Goal: Task Accomplishment & Management: Complete application form

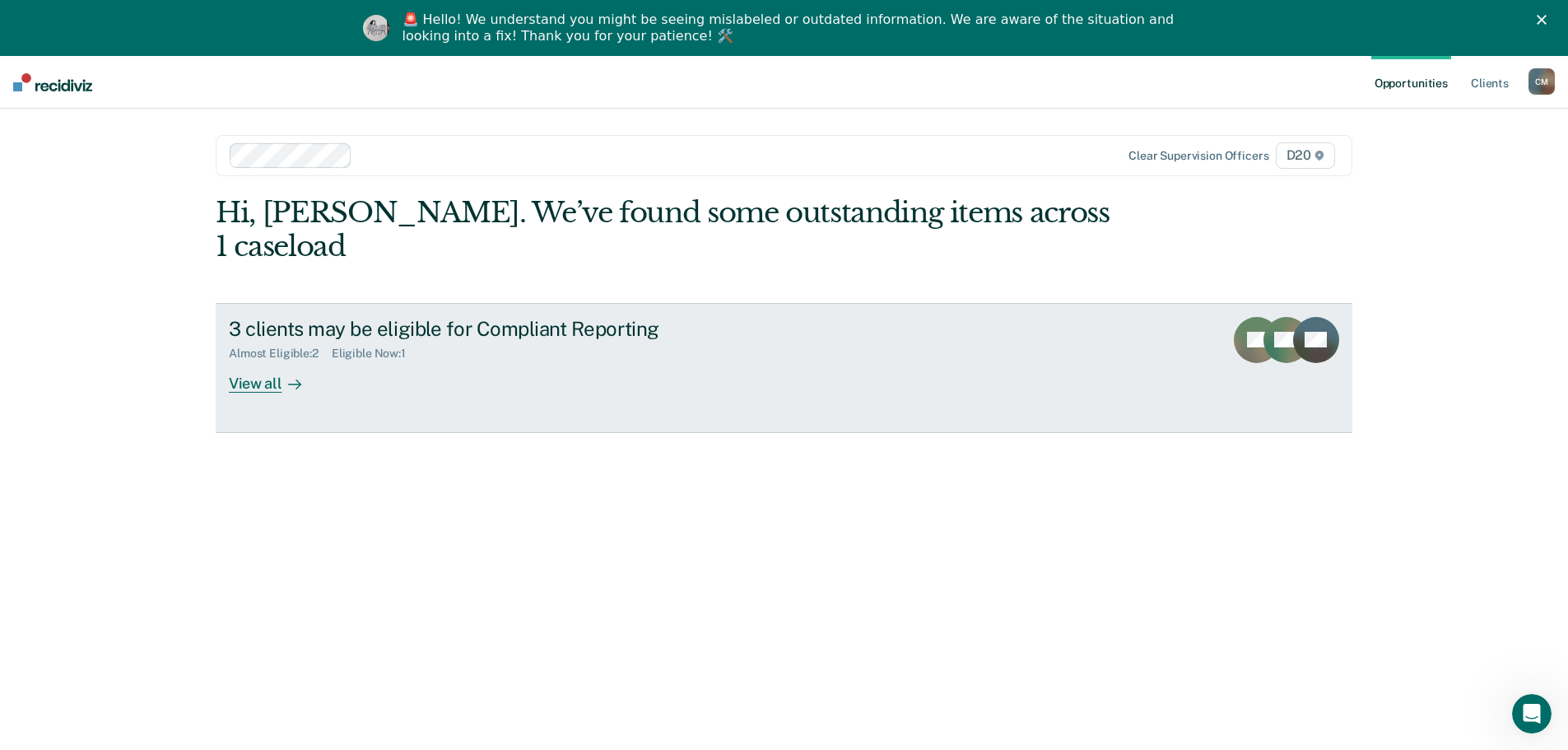
click at [244, 360] on div "View all" at bounding box center [274, 376] width 92 height 32
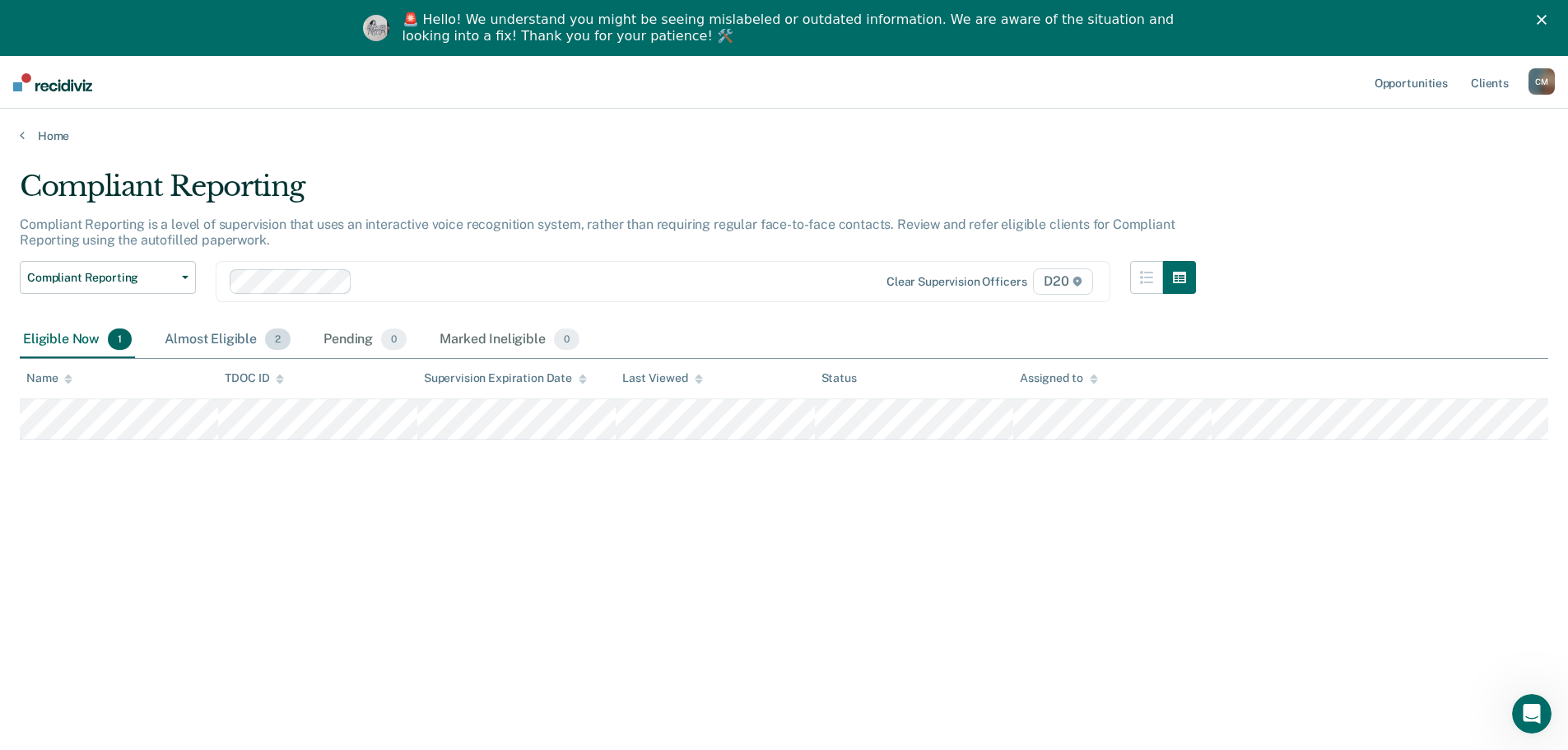
click at [242, 339] on div "Almost Eligible 2" at bounding box center [228, 340] width 132 height 36
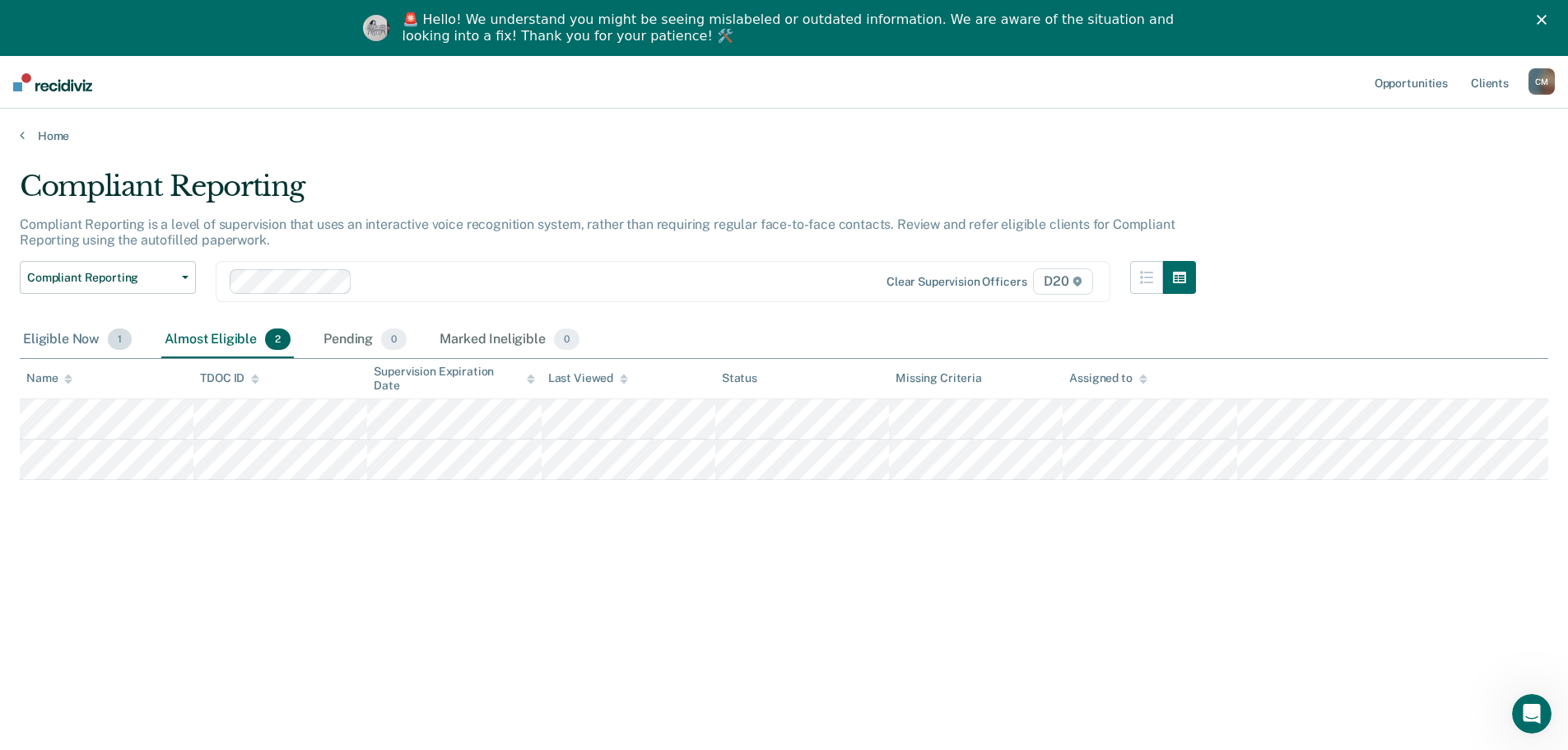
click at [79, 334] on div "Eligible Now 1" at bounding box center [77, 340] width 115 height 36
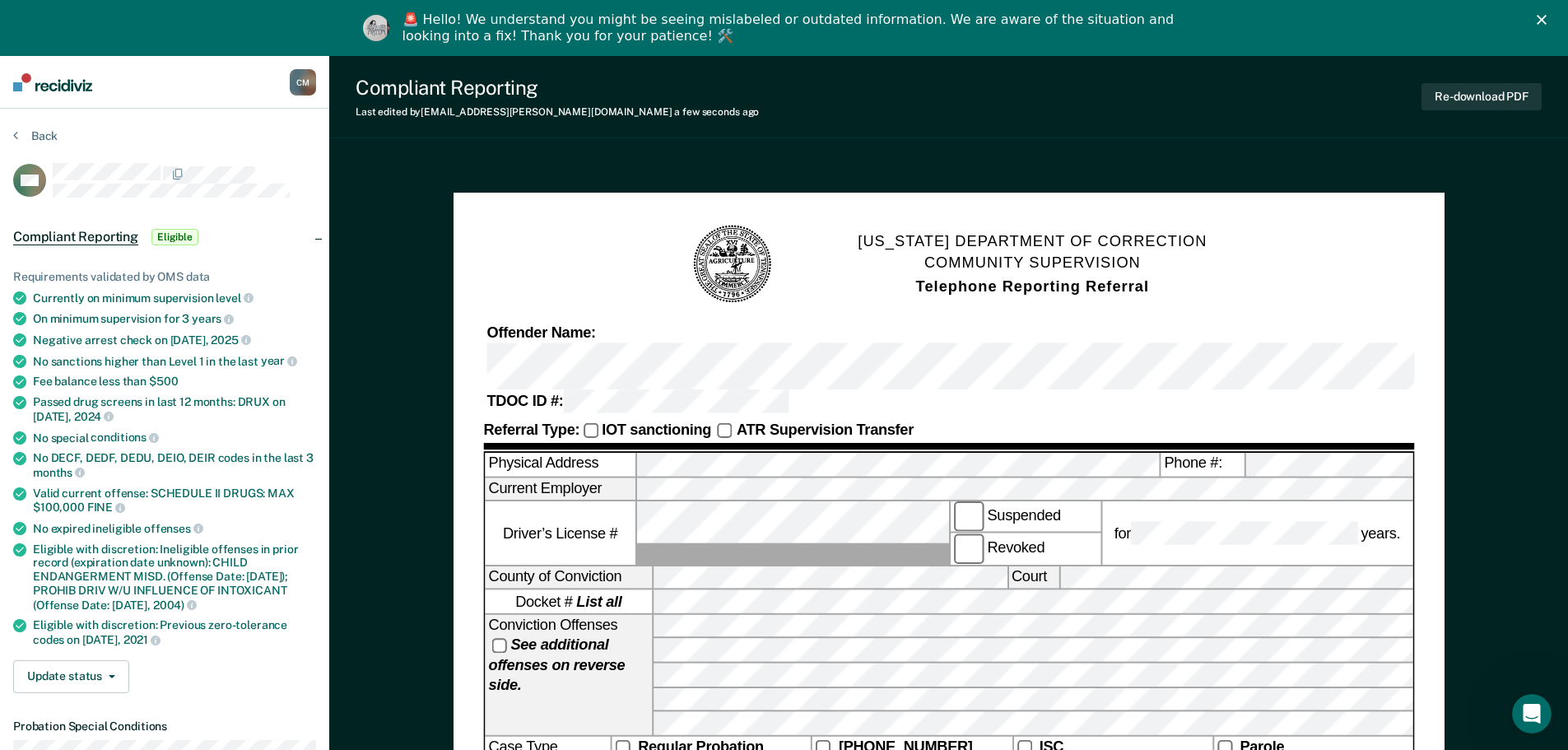
scroll to position [329, 0]
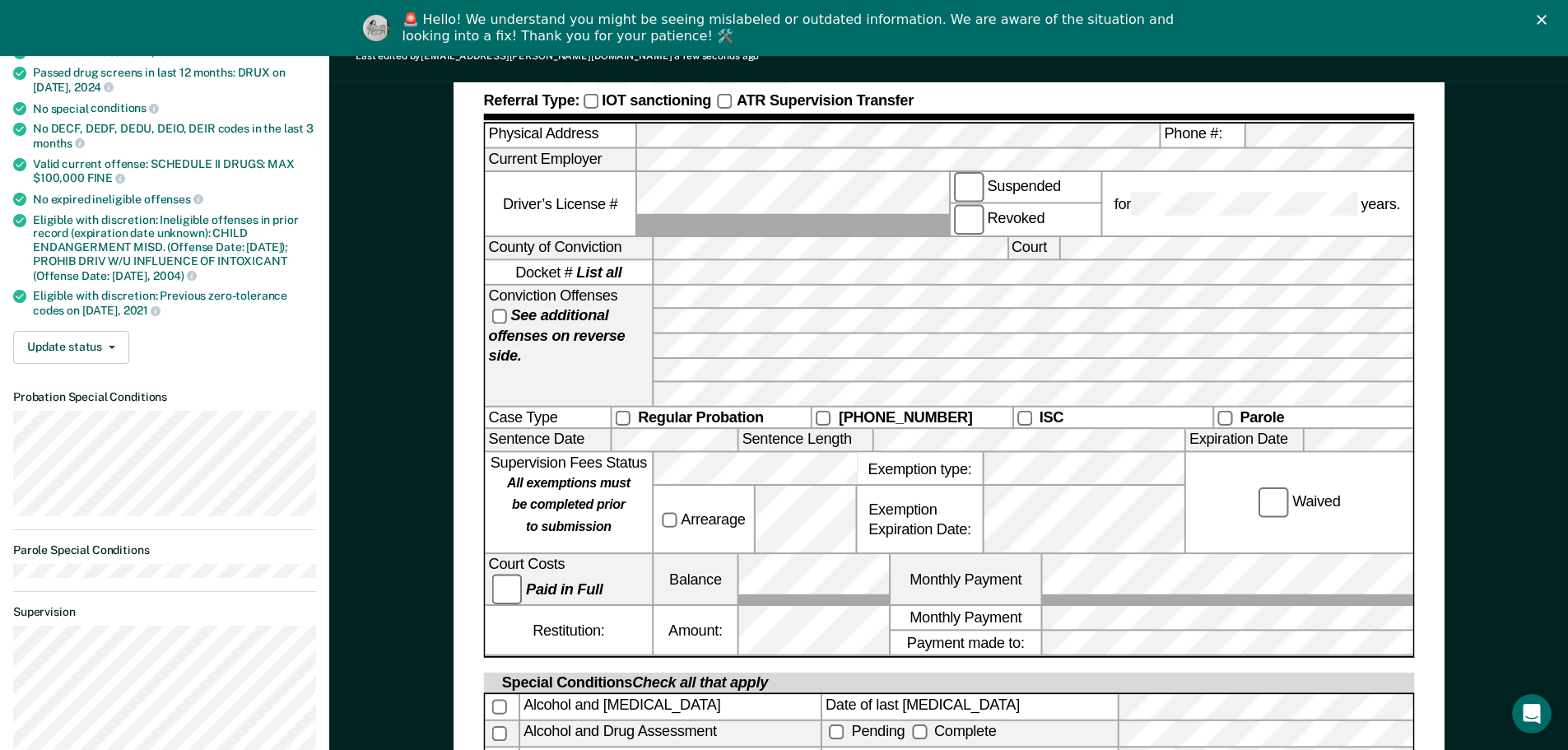
click at [502, 581] on label "Paid in Full" at bounding box center [547, 588] width 118 height 16
click at [955, 555] on div "Court Costs Paid in Full Balance Monthly Payment" at bounding box center [948, 581] width 928 height 52
click at [481, 562] on div "[US_STATE] DEPARTMENT OF CORRECTION COMMUNITY SUPERVISION Telephone Reporting R…" at bounding box center [948, 509] width 991 height 1292
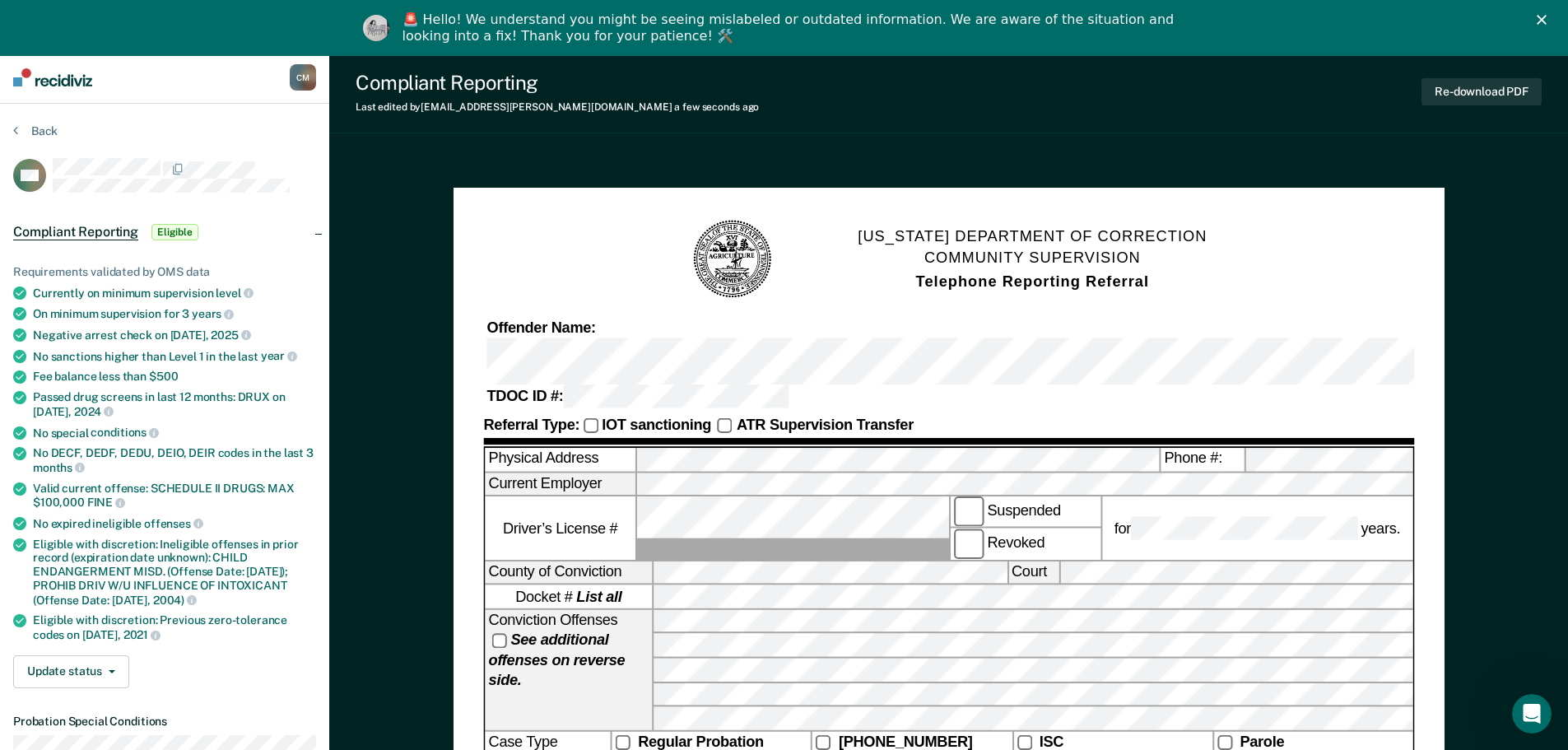
scroll to position [0, 0]
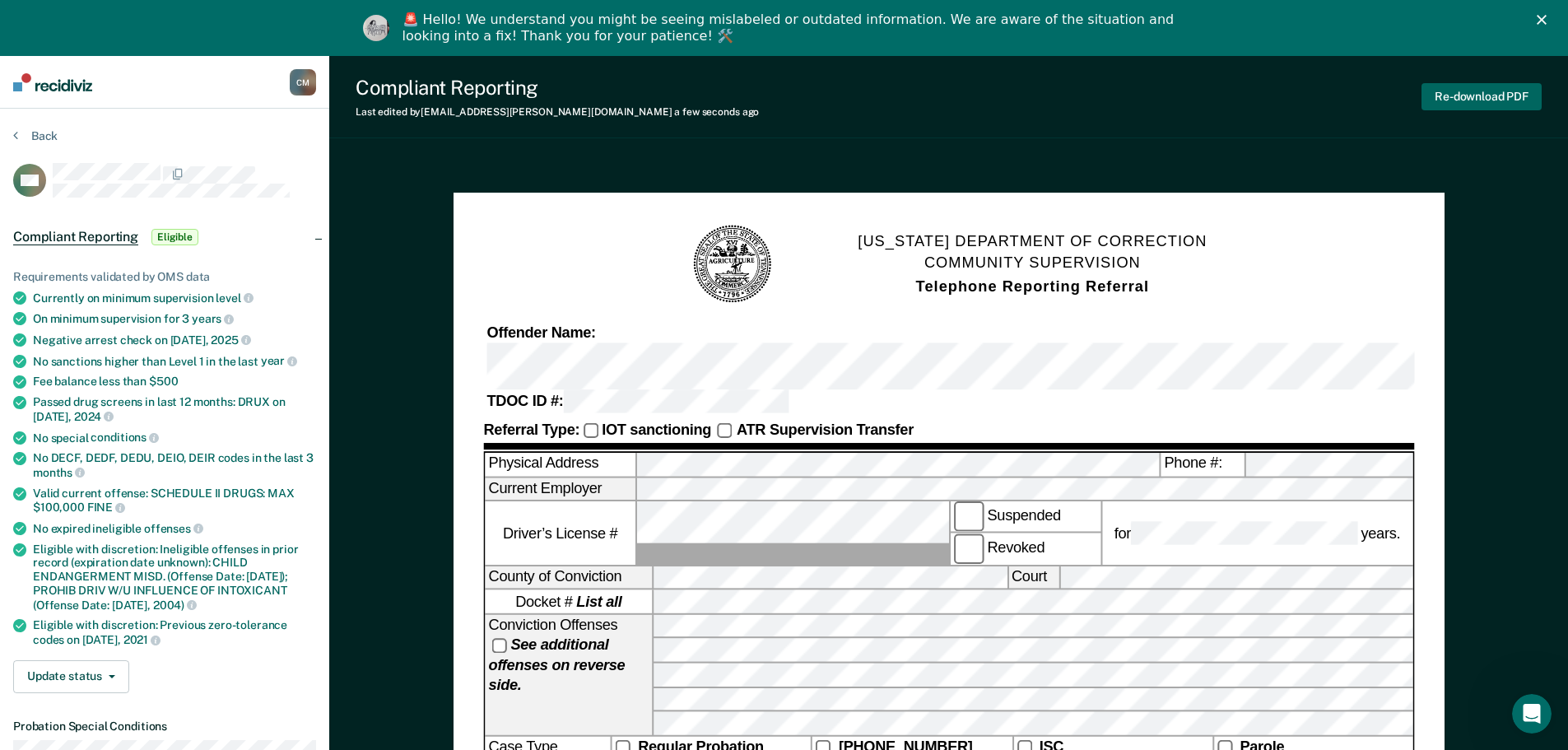
click at [1480, 103] on button "Re-download PDF" at bounding box center [1481, 97] width 120 height 28
